Goal: Complete application form

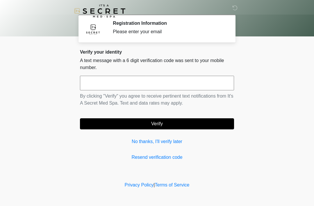
click at [177, 80] on input "text" at bounding box center [157, 83] width 154 height 15
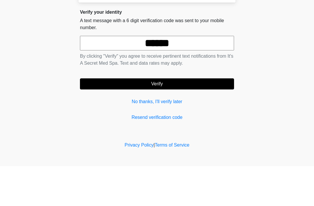
type input "******"
click at [165, 118] on button "Verify" at bounding box center [157, 123] width 154 height 11
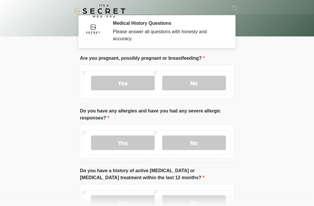
click at [208, 83] on label "No" at bounding box center [194, 83] width 64 height 15
click at [207, 142] on label "No" at bounding box center [194, 142] width 64 height 15
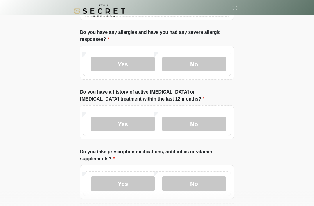
scroll to position [79, 0]
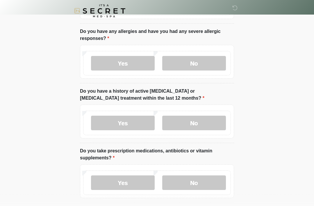
click at [198, 125] on label "No" at bounding box center [194, 123] width 64 height 15
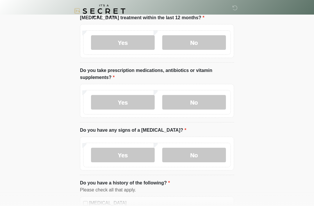
scroll to position [161, 0]
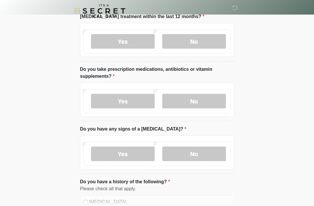
click at [206, 104] on label "No" at bounding box center [194, 101] width 64 height 15
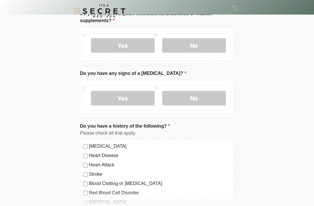
scroll to position [218, 0]
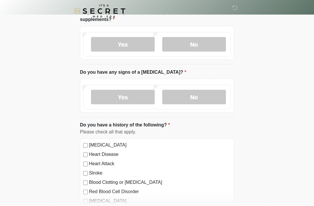
click at [209, 95] on label "No" at bounding box center [194, 97] width 64 height 15
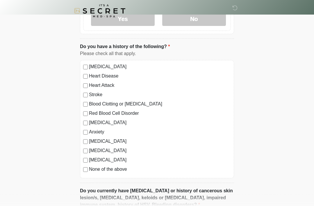
scroll to position [296, 0]
click at [127, 63] on label "[MEDICAL_DATA]" at bounding box center [160, 66] width 142 height 7
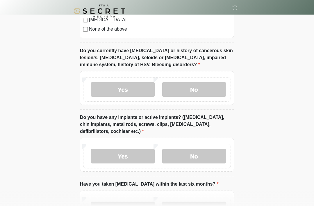
scroll to position [430, 0]
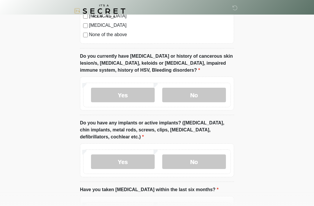
click at [202, 92] on label "No" at bounding box center [194, 95] width 64 height 15
click at [210, 160] on label "No" at bounding box center [194, 161] width 64 height 15
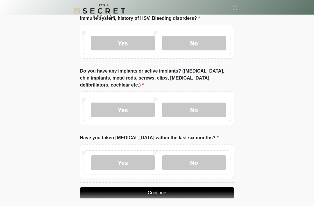
scroll to position [486, 0]
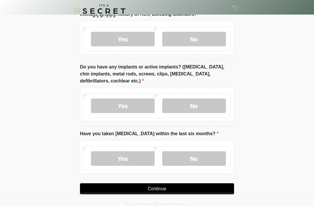
click at [148, 101] on label "Yes" at bounding box center [123, 105] width 64 height 15
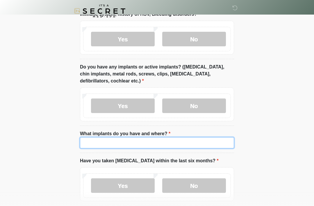
click at [203, 144] on input "What implants do you have and where?" at bounding box center [157, 142] width 154 height 11
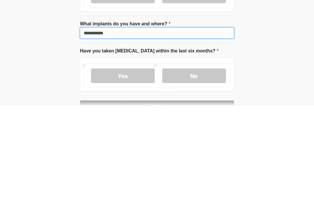
type input "**********"
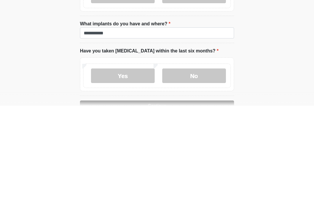
click at [210, 168] on label "No" at bounding box center [194, 175] width 64 height 15
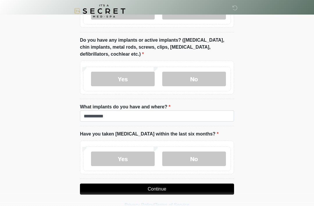
click at [195, 183] on button "Continue" at bounding box center [157, 188] width 154 height 11
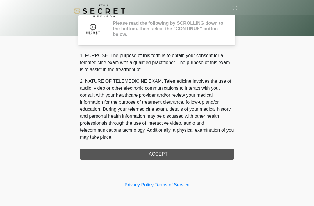
scroll to position [0, 0]
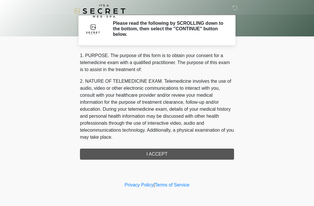
click at [171, 158] on div "1. PURPOSE. The purpose of this form is to obtain your consent for a telemedici…" at bounding box center [157, 105] width 154 height 107
click at [162, 156] on div "1. PURPOSE. The purpose of this form is to obtain your consent for a telemedici…" at bounding box center [157, 105] width 154 height 107
click at [154, 152] on div "1. PURPOSE. The purpose of this form is to obtain your consent for a telemedici…" at bounding box center [157, 105] width 154 height 107
click at [146, 119] on p "2. NATURE OF TELEMEDICINE EXAM. Telemedicine involves the use of audio, video o…" at bounding box center [157, 109] width 154 height 63
click at [167, 152] on div "1. PURPOSE. The purpose of this form is to obtain your consent for a telemedici…" at bounding box center [157, 105] width 154 height 107
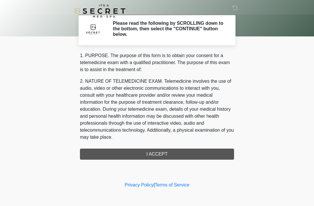
click at [190, 97] on p "2. NATURE OF TELEMEDICINE EXAM. Telemedicine involves the use of audio, video o…" at bounding box center [157, 109] width 154 height 63
click at [201, 31] on h2 "Please read the following by SCROLLING down to the bottom, then select the "CON…" at bounding box center [169, 28] width 113 height 17
click at [175, 105] on p "2. NATURE OF TELEMEDICINE EXAM. Telemedicine involves the use of audio, video o…" at bounding box center [157, 109] width 154 height 63
click at [219, 36] on h2 "Please read the following by SCROLLING down to the bottom, then select the "CON…" at bounding box center [169, 28] width 113 height 17
click at [202, 28] on h2 "Please read the following by SCROLLING down to the bottom, then select the "CON…" at bounding box center [169, 28] width 113 height 17
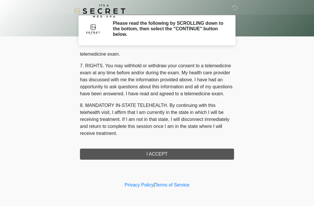
scroll to position [248, 0]
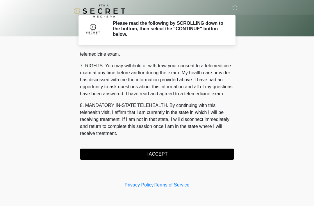
click at [175, 153] on button "I ACCEPT" at bounding box center [157, 153] width 154 height 11
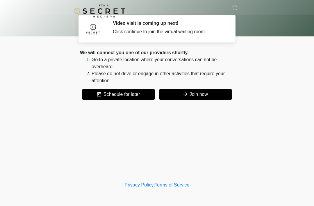
click at [211, 94] on button "Join now" at bounding box center [195, 94] width 72 height 11
